Goal: Task Accomplishment & Management: Use online tool/utility

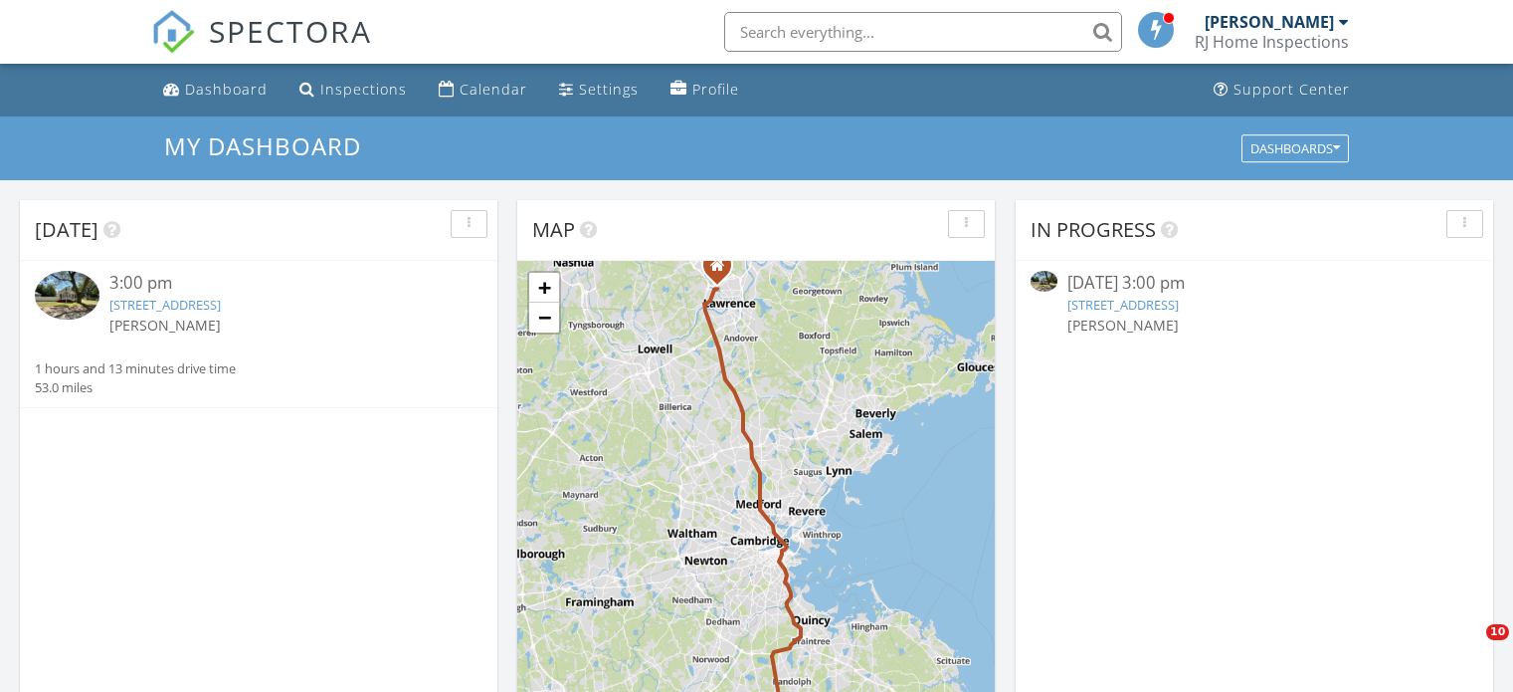
click at [171, 305] on link "[STREET_ADDRESS]" at bounding box center [164, 305] width 111 height 18
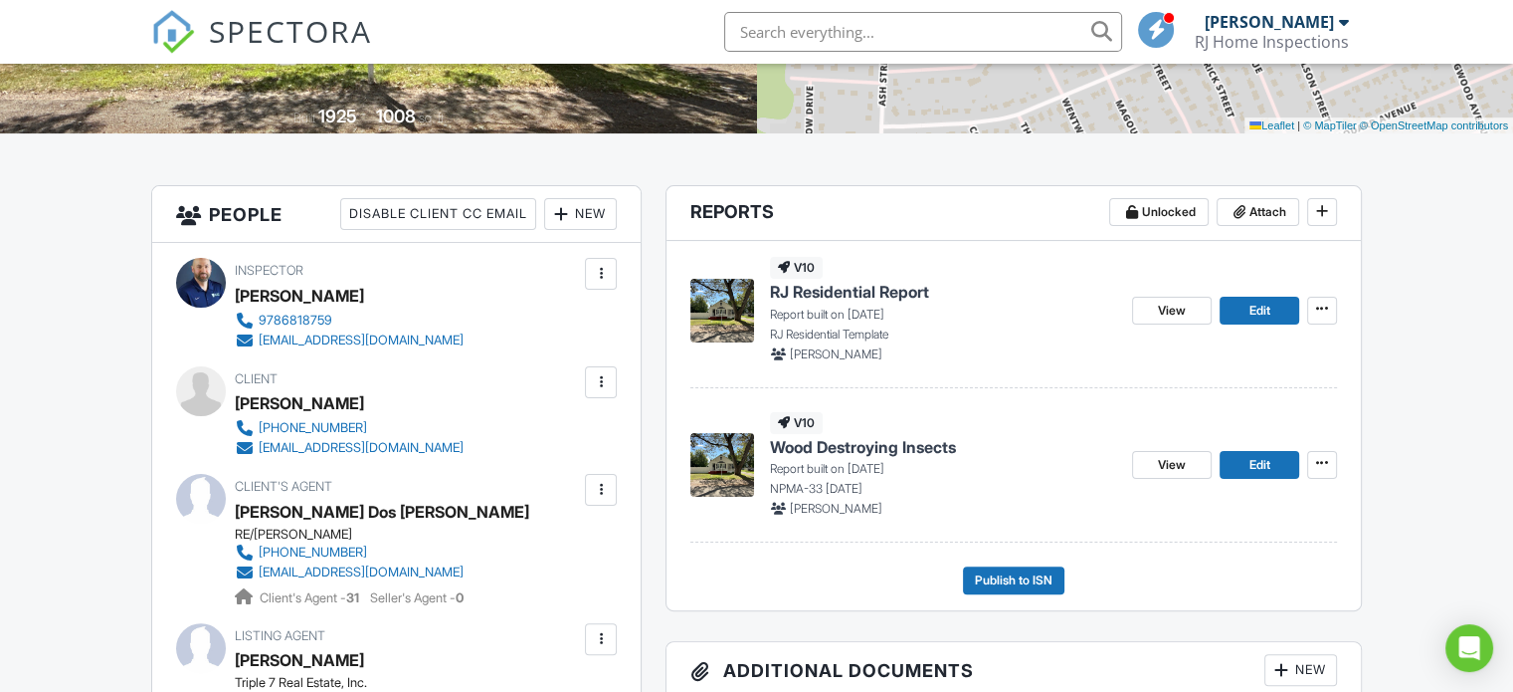
click at [861, 298] on span "RJ Residential Report" at bounding box center [849, 292] width 159 height 22
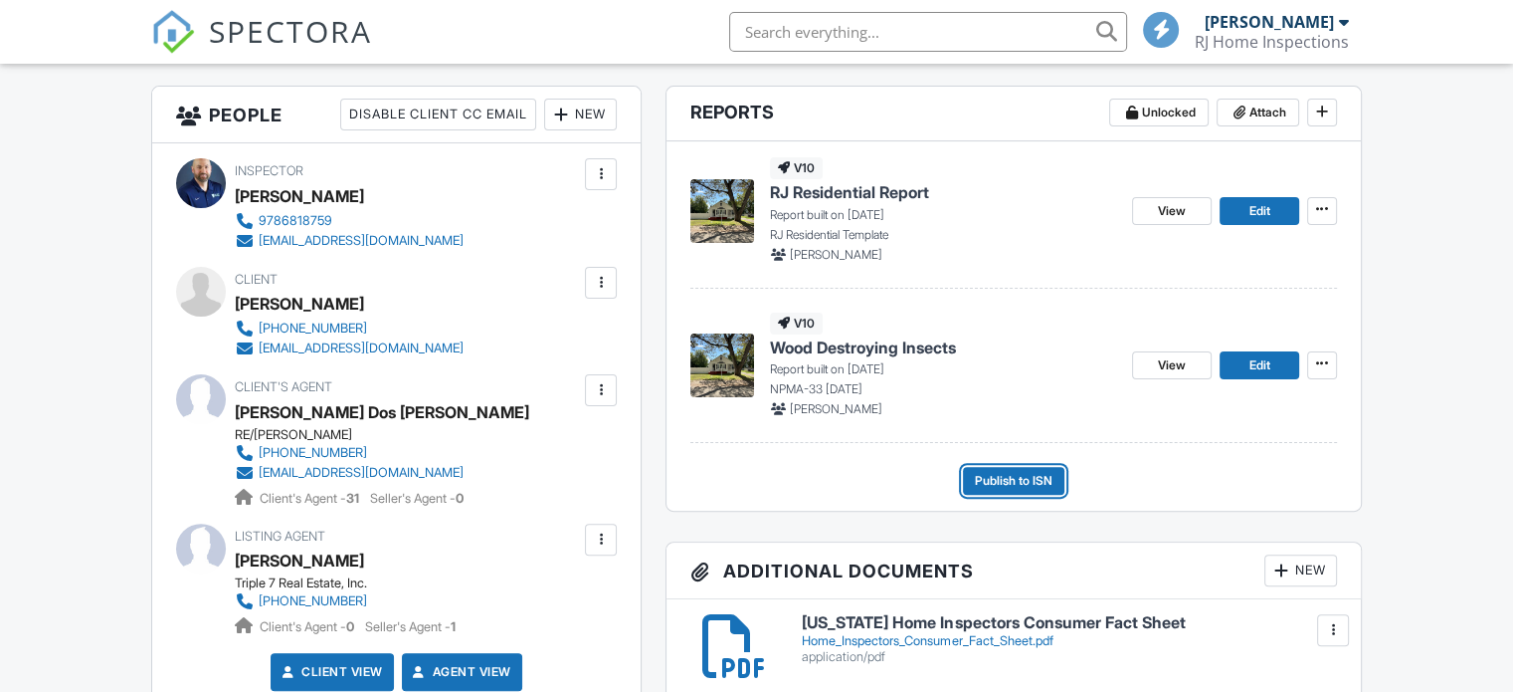
click at [1046, 482] on span "Publish to ISN" at bounding box center [1014, 481] width 78 height 20
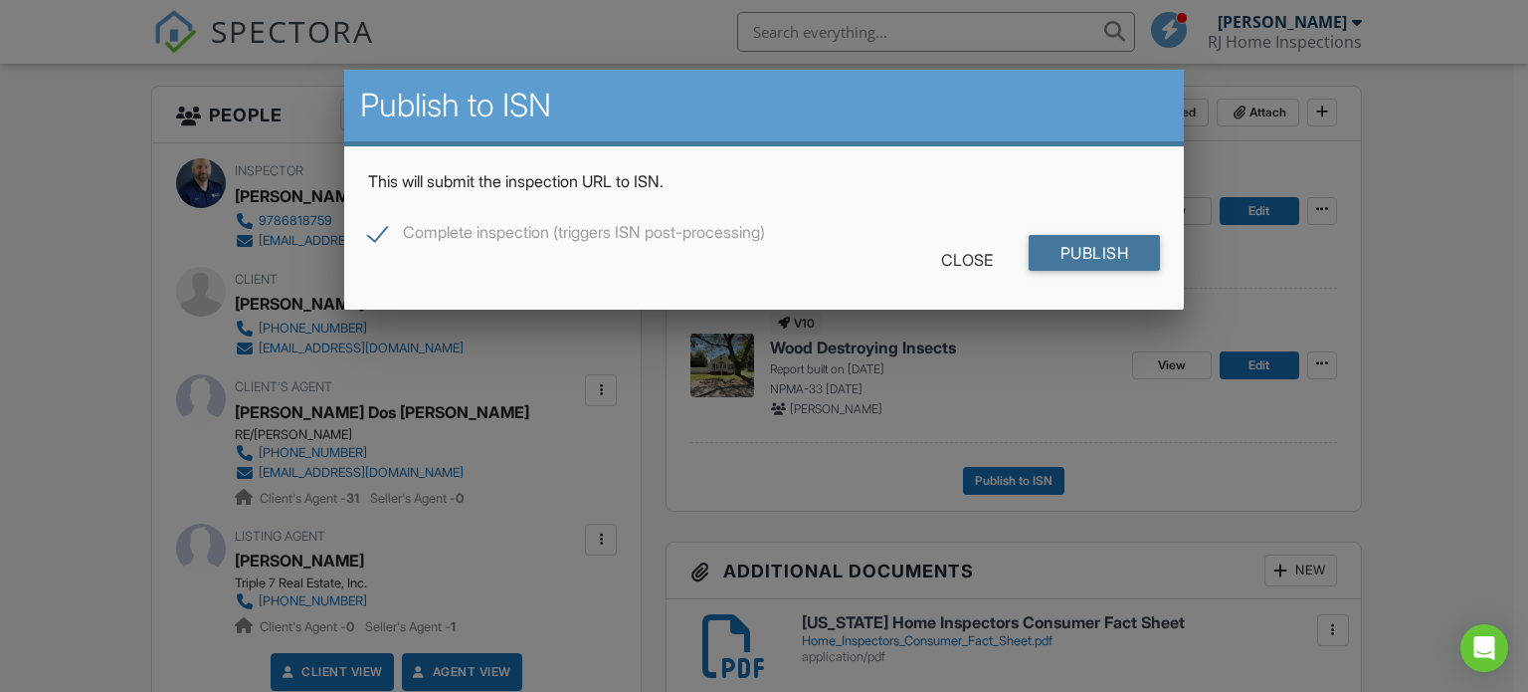
click at [1101, 241] on input "Publish" at bounding box center [1095, 253] width 132 height 36
